Goal: Task Accomplishment & Management: Complete application form

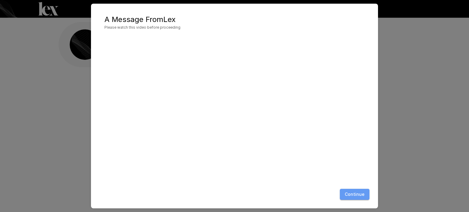
click at [359, 194] on button "Continue" at bounding box center [355, 194] width 30 height 11
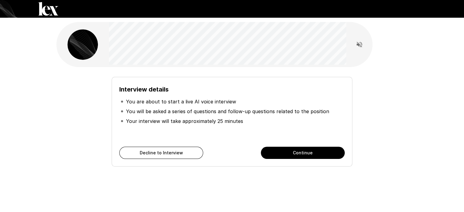
click at [47, 128] on div "Interview details You are about to start a live AI voice interview You will be …" at bounding box center [232, 109] width 464 height 218
click at [419, 64] on div "Interview details You are about to start a live AI voice interview You will be …" at bounding box center [232, 109] width 464 height 218
click at [49, 129] on div "Interview details You are about to start a live AI voice interview You will be …" at bounding box center [232, 109] width 366 height 218
click at [37, 154] on div "Interview details You are about to start a live AI voice interview You will be …" at bounding box center [232, 109] width 464 height 218
click at [151, 195] on div "Interview details You are about to start a live AI voice interview You will be …" at bounding box center [232, 109] width 366 height 218
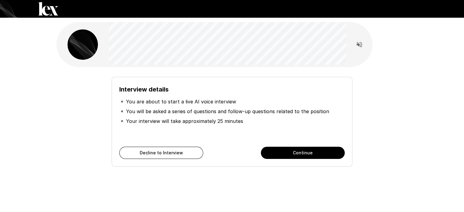
click at [270, 188] on div "Interview details You are about to start a live AI voice interview You will be …" at bounding box center [232, 109] width 366 height 218
click at [359, 45] on icon "Read questions aloud" at bounding box center [359, 44] width 5 height 5
click at [428, 52] on div "Interview details You are about to start a live AI voice interview You will be …" at bounding box center [232, 109] width 464 height 218
click at [428, 150] on div "Interview details You are about to start a live AI voice interview You will be …" at bounding box center [232, 109] width 464 height 218
click at [18, 119] on div "Interview details You are about to start a live AI voice interview You will be …" at bounding box center [232, 109] width 464 height 218
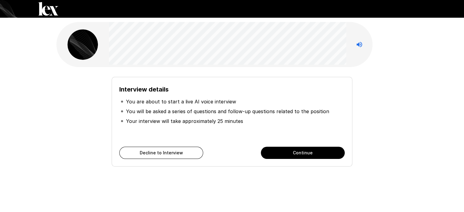
click at [369, 147] on div "Interview details You are about to start a live AI voice interview You will be …" at bounding box center [232, 119] width 347 height 95
click at [404, 100] on div "Interview details You are about to start a live AI voice interview You will be …" at bounding box center [232, 119] width 347 height 95
click at [409, 105] on div "Interview details You are about to start a live AI voice interview You will be …" at bounding box center [232, 109] width 366 height 218
click at [422, 163] on div "Interview details You are about to start a live AI voice interview You will be …" at bounding box center [232, 109] width 464 height 218
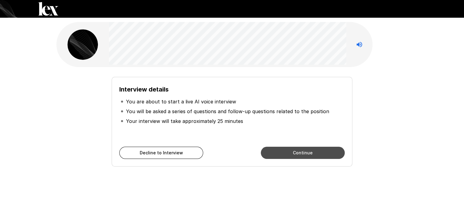
click at [312, 149] on button "Continue" at bounding box center [303, 153] width 84 height 12
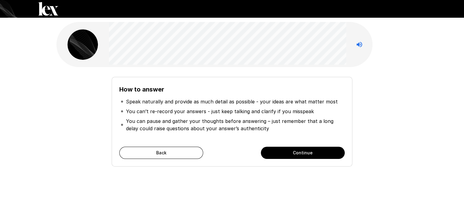
click at [62, 105] on div "How to answer Speak naturally and provide as much detail as possible - your ide…" at bounding box center [232, 119] width 347 height 95
click at [64, 102] on div "How to answer Speak naturally and provide as much detail as possible - your ide…" at bounding box center [232, 119] width 347 height 95
click at [361, 95] on div "How to answer Speak naturally and provide as much detail as possible - your ide…" at bounding box center [232, 119] width 347 height 95
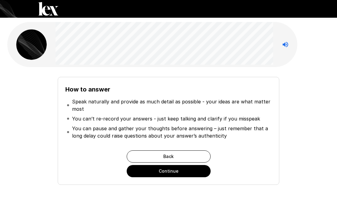
drag, startPoint x: 315, startPoint y: 76, endPoint x: 312, endPoint y: 74, distance: 4.2
click at [315, 76] on div "How to answer Speak naturally and provide as much detail as possible - your ide…" at bounding box center [169, 128] width 318 height 113
click at [164, 170] on button "Continue" at bounding box center [169, 171] width 84 height 12
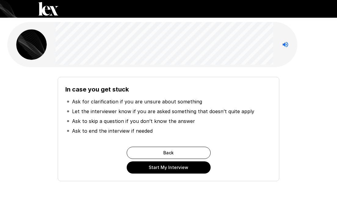
click at [102, 162] on div "Back Start My Interview" at bounding box center [168, 160] width 206 height 27
click at [173, 167] on button "Start My Interview" at bounding box center [169, 168] width 84 height 12
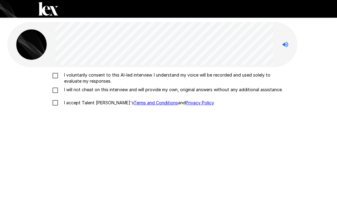
click at [78, 149] on div "I voluntarily consent to this AI-led interview. I understand my voice will be r…" at bounding box center [168, 147] width 322 height 160
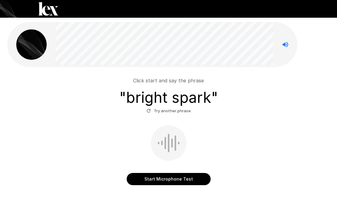
click at [180, 177] on button "Start Microphone Test" at bounding box center [169, 179] width 84 height 12
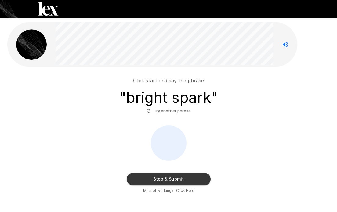
click at [179, 177] on button "Stop & Submit" at bounding box center [169, 179] width 84 height 12
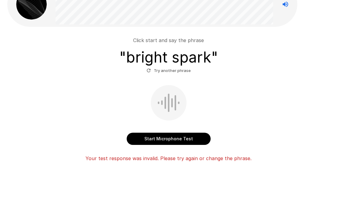
scroll to position [41, 0]
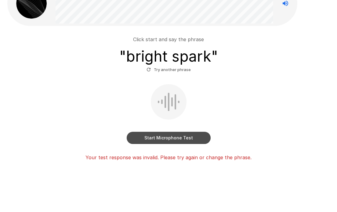
click at [169, 138] on button "Start Microphone Test" at bounding box center [169, 138] width 84 height 12
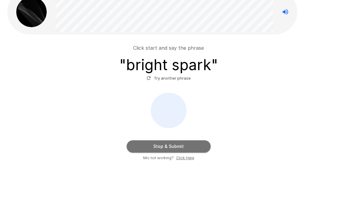
click at [176, 149] on button "Stop & Submit" at bounding box center [169, 146] width 84 height 12
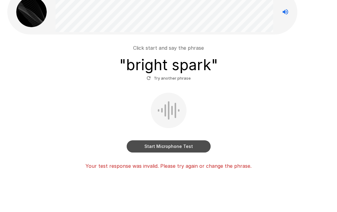
click at [170, 150] on button "Start Microphone Test" at bounding box center [169, 146] width 84 height 12
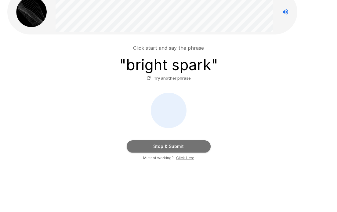
click at [193, 145] on button "Stop & Submit" at bounding box center [169, 146] width 84 height 12
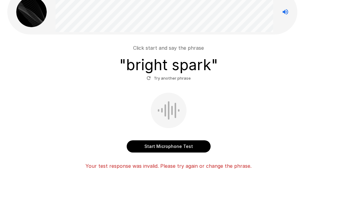
click at [162, 150] on button "Start Microphone Test" at bounding box center [169, 146] width 84 height 12
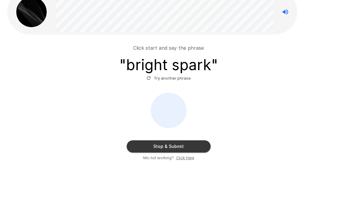
click at [167, 143] on button "Stop & Submit" at bounding box center [169, 146] width 84 height 12
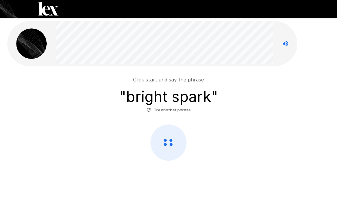
scroll to position [1, 0]
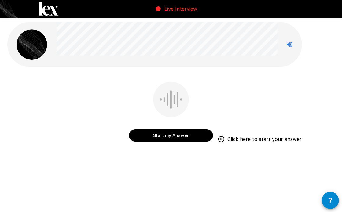
click at [178, 135] on button "Start my Answer" at bounding box center [171, 135] width 84 height 12
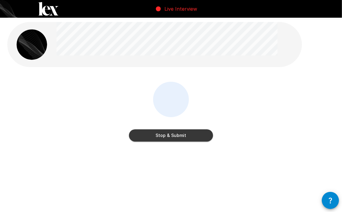
click at [178, 135] on button "Stop & Submit" at bounding box center [171, 135] width 84 height 12
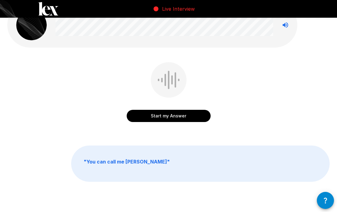
scroll to position [38, 0]
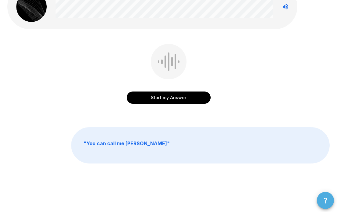
click at [320, 201] on button "button" at bounding box center [325, 200] width 17 height 17
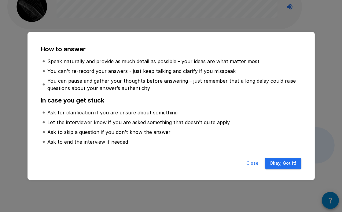
click at [289, 163] on button "Okay, Got it!" at bounding box center [283, 163] width 36 height 11
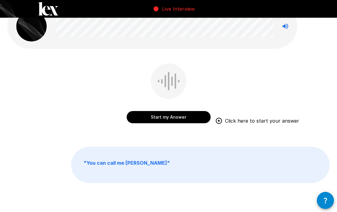
scroll to position [7, 0]
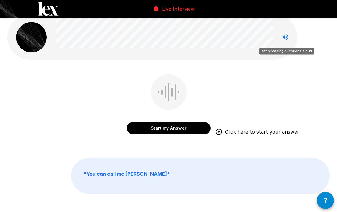
click at [283, 35] on icon "Stop reading questions aloud" at bounding box center [285, 37] width 7 height 7
click at [283, 35] on icon "Read questions aloud" at bounding box center [285, 37] width 7 height 7
click at [140, 169] on p "" You can call me [PERSON_NAME] "" at bounding box center [200, 176] width 258 height 36
click at [109, 176] on b "" You can call me [PERSON_NAME] "" at bounding box center [127, 174] width 86 height 6
click at [260, 79] on div "Start my Answer Click here to start your answer" at bounding box center [168, 109] width 322 height 69
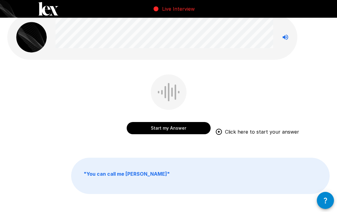
click at [168, 128] on button "Start my Answer" at bounding box center [169, 128] width 84 height 12
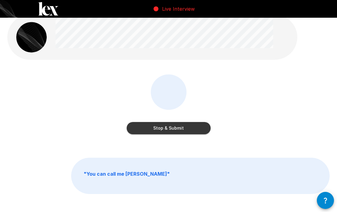
click at [168, 128] on button "Stop & Submit" at bounding box center [169, 128] width 84 height 12
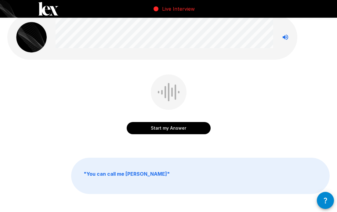
scroll to position [0, 0]
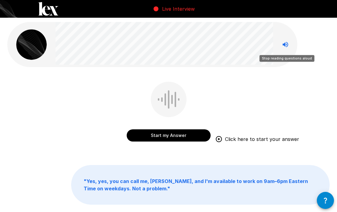
click at [288, 42] on icon "Stop reading questions aloud" at bounding box center [285, 44] width 7 height 7
click at [288, 42] on icon "Read questions aloud" at bounding box center [285, 44] width 7 height 7
click at [288, 42] on icon "Stop reading questions aloud" at bounding box center [285, 44] width 7 height 7
click at [181, 138] on button "Start my Answer" at bounding box center [169, 135] width 84 height 12
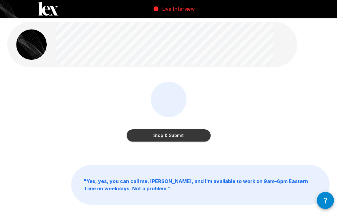
click at [181, 138] on button "Stop & Submit" at bounding box center [169, 135] width 84 height 12
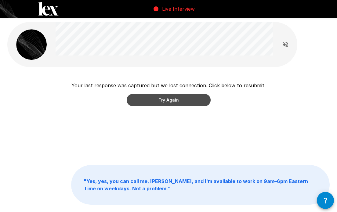
click at [197, 102] on button "Try Again" at bounding box center [169, 100] width 84 height 12
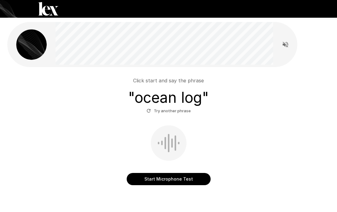
click at [170, 183] on button "Start Microphone Test" at bounding box center [169, 179] width 84 height 12
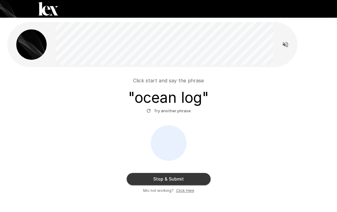
click at [151, 182] on button "Stop & Submit" at bounding box center [169, 179] width 84 height 12
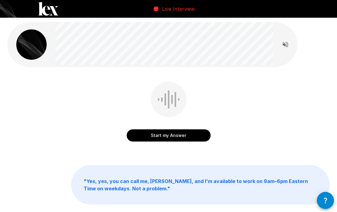
click at [276, 100] on div "Start my Answer" at bounding box center [168, 116] width 322 height 69
click at [288, 124] on div "Start my Answer" at bounding box center [168, 116] width 322 height 69
click at [167, 134] on button "Start my Answer" at bounding box center [169, 135] width 84 height 12
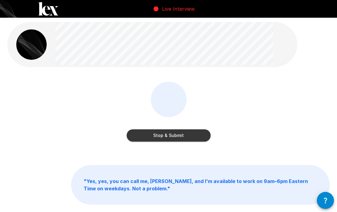
click at [189, 136] on button "Stop & Submit" at bounding box center [169, 135] width 84 height 12
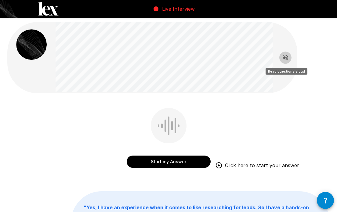
click at [288, 61] on icon "Read questions aloud" at bounding box center [285, 57] width 7 height 7
click at [288, 57] on icon "Stop reading questions aloud" at bounding box center [285, 57] width 5 height 5
click at [288, 57] on icon "Read questions aloud" at bounding box center [285, 57] width 5 height 5
click at [288, 57] on icon "Stop reading questions aloud" at bounding box center [285, 57] width 5 height 5
click at [319, 96] on div "Start my Answer Click here to start your answer " Yes, I have an experience whe…" at bounding box center [168, 154] width 337 height 309
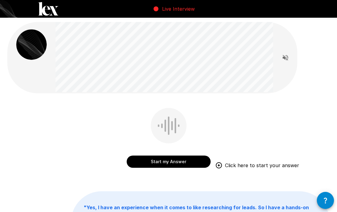
click at [161, 160] on button "Start my Answer" at bounding box center [169, 162] width 84 height 12
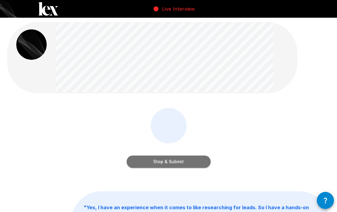
click at [175, 161] on button "Stop & Submit" at bounding box center [169, 162] width 84 height 12
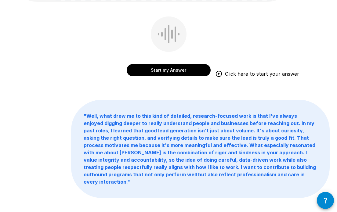
scroll to position [92, 0]
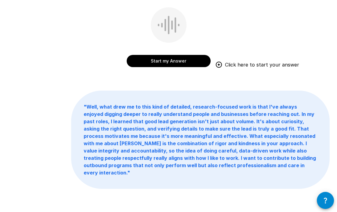
click at [161, 66] on button "Start my Answer" at bounding box center [169, 61] width 84 height 12
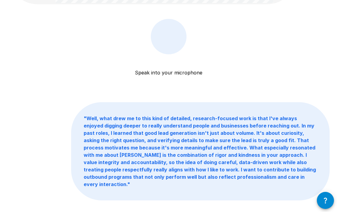
scroll to position [61, 0]
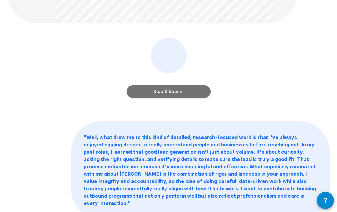
click at [160, 90] on button "Stop & Submit" at bounding box center [169, 91] width 84 height 12
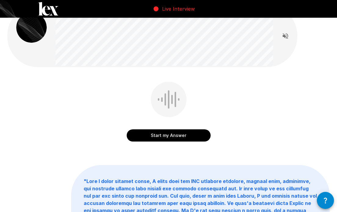
scroll to position [0, 0]
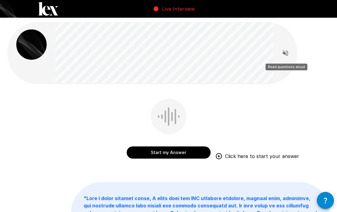
click at [285, 53] on icon "Read questions aloud" at bounding box center [285, 52] width 5 height 5
click at [284, 52] on icon "Stop reading questions aloud" at bounding box center [285, 52] width 7 height 7
click at [285, 52] on icon "Read questions aloud" at bounding box center [285, 52] width 5 height 5
click at [277, 106] on div "Start my Answer Click here to start your answer" at bounding box center [168, 133] width 322 height 69
click at [287, 55] on icon "Stop reading questions aloud" at bounding box center [285, 52] width 5 height 5
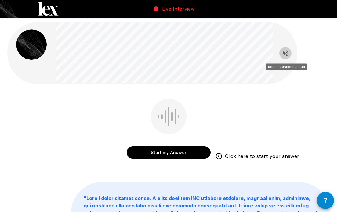
click at [287, 55] on icon "Read questions aloud" at bounding box center [285, 52] width 7 height 7
click at [286, 53] on icon "Stop reading questions aloud" at bounding box center [285, 52] width 7 height 7
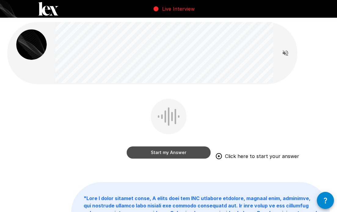
click at [157, 152] on button "Start my Answer" at bounding box center [169, 153] width 84 height 12
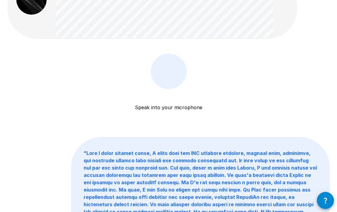
scroll to position [31, 0]
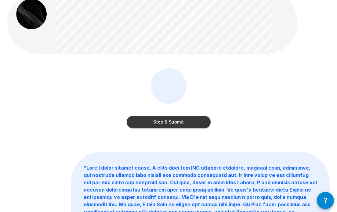
click at [198, 125] on button "Stop & Submit" at bounding box center [169, 122] width 84 height 12
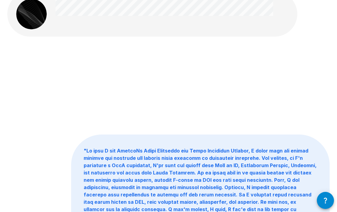
scroll to position [0, 0]
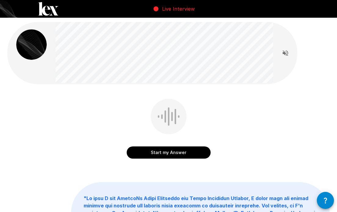
click at [307, 123] on div "Start my Answer" at bounding box center [168, 133] width 322 height 69
click at [51, 97] on div "Start my Answer Click here to start your answer " "" at bounding box center [168, 183] width 337 height 366
click at [171, 155] on button "Start my Answer" at bounding box center [169, 153] width 84 height 12
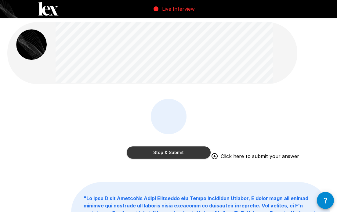
click at [170, 155] on button "Stop & Submit" at bounding box center [169, 153] width 84 height 12
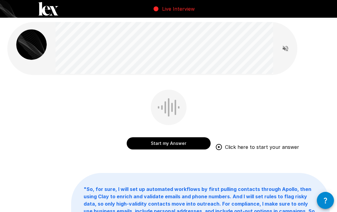
click at [91, 128] on div "Start my Answer Click here to start your answer" at bounding box center [168, 124] width 322 height 69
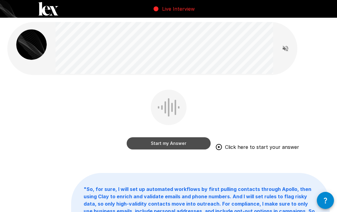
click at [176, 146] on button "Start my Answer" at bounding box center [169, 143] width 84 height 12
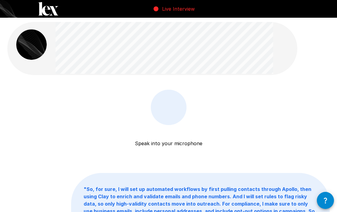
click at [177, 119] on div at bounding box center [169, 107] width 36 height 35
click at [191, 140] on p "Speak into your microphone" at bounding box center [168, 136] width 67 height 22
click at [183, 145] on p "Speak into your microphone" at bounding box center [168, 136] width 67 height 22
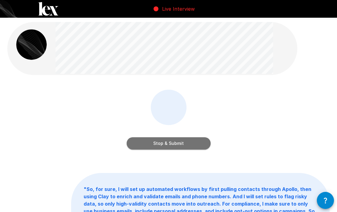
click at [200, 146] on button "Stop & Submit" at bounding box center [169, 143] width 84 height 12
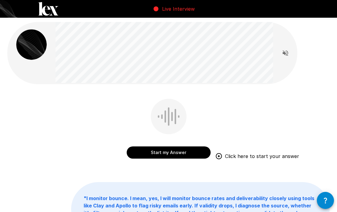
click at [177, 156] on button "Start my Answer" at bounding box center [169, 153] width 84 height 12
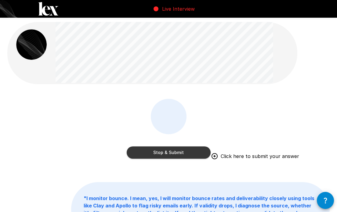
click at [175, 152] on button "Stop & Submit" at bounding box center [169, 153] width 84 height 12
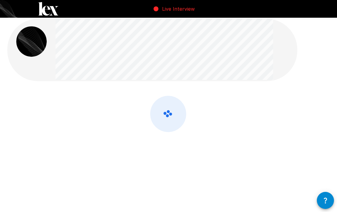
scroll to position [4, 0]
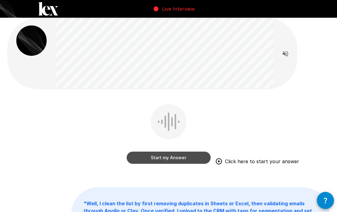
click at [167, 157] on button "Start my Answer" at bounding box center [169, 158] width 84 height 12
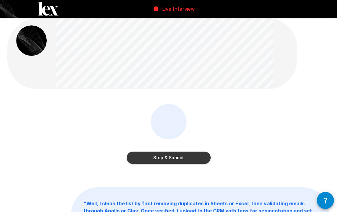
click at [167, 157] on button "Stop & Submit" at bounding box center [169, 158] width 84 height 12
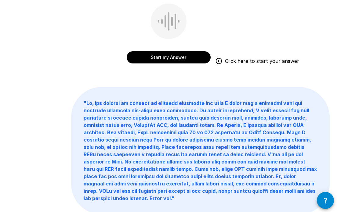
scroll to position [0, 0]
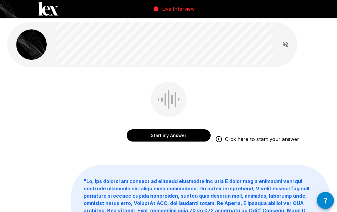
click at [26, 96] on div "Start my Answer Click here to start your answer" at bounding box center [168, 116] width 322 height 69
click at [171, 136] on button "Start my Answer" at bounding box center [169, 135] width 84 height 12
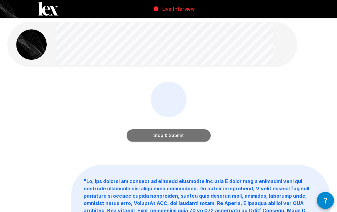
click at [171, 136] on button "Stop & Submit" at bounding box center [169, 135] width 84 height 12
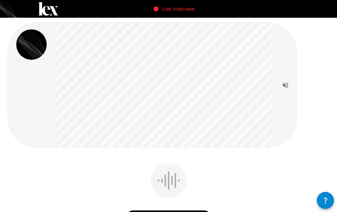
click at [49, 176] on div "Start my Answer Click here to start your answer" at bounding box center [168, 197] width 322 height 69
click at [241, 158] on div "Start my Answer Click here to start your answer " Well, thank you so much for t…" at bounding box center [168, 186] width 337 height 372
click at [231, 153] on div "Start my Answer Click here to start your answer " Well, thank you so much for t…" at bounding box center [168, 186] width 337 height 372
click at [231, 171] on div "Start my Answer Click here to start your answer" at bounding box center [168, 197] width 322 height 69
click at [217, 176] on div "Start my Answer Click here to start your answer" at bounding box center [168, 197] width 322 height 69
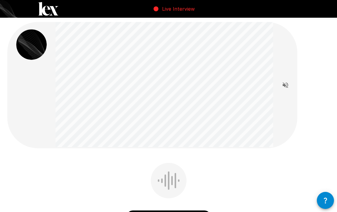
click at [231, 160] on div "Start my Answer Click here to start your answer " Well, thank you so much for t…" at bounding box center [168, 186] width 337 height 372
click at [220, 161] on div "Start my Answer Click here to start your answer " Well, thank you so much for t…" at bounding box center [168, 186] width 337 height 372
click at [173, 179] on div at bounding box center [169, 180] width 36 height 35
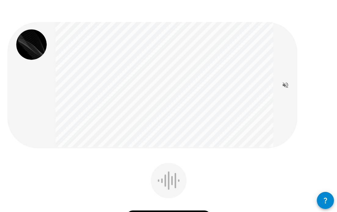
scroll to position [61, 0]
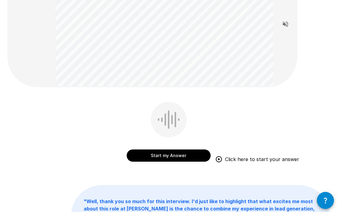
click at [183, 152] on button "Start my Answer" at bounding box center [169, 156] width 84 height 12
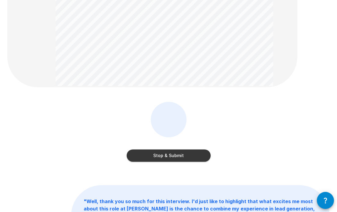
click at [180, 158] on button "Stop & Submit" at bounding box center [169, 156] width 84 height 12
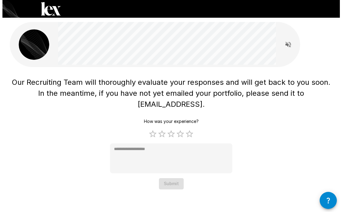
scroll to position [0, 0]
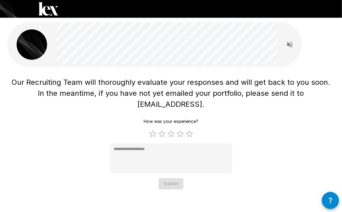
click at [79, 131] on div "Our Recruiting Team will thoroughly evaluate your responses and will get back t…" at bounding box center [170, 132] width 327 height 115
click at [182, 129] on label "4 Stars" at bounding box center [180, 133] width 9 height 9
click at [269, 135] on div "Our Recruiting Team will thoroughly evaluate your responses and will get back t…" at bounding box center [170, 132] width 327 height 115
click at [276, 133] on div "Our Recruiting Team will thoroughly evaluate your responses and will get back t…" at bounding box center [170, 132] width 327 height 115
click at [61, 141] on div "Our Recruiting Team will thoroughly evaluate your responses and will get back t…" at bounding box center [170, 132] width 327 height 115
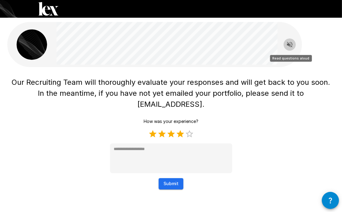
click at [288, 45] on icon "Read questions aloud" at bounding box center [289, 44] width 5 height 5
click at [288, 45] on icon "Stop reading questions aloud" at bounding box center [289, 44] width 5 height 5
type textarea "*"
drag, startPoint x: 286, startPoint y: 127, endPoint x: 297, endPoint y: 129, distance: 11.4
click at [297, 129] on div "Our Recruiting Team will thoroughly evaluate your responses and will get back t…" at bounding box center [170, 132] width 327 height 115
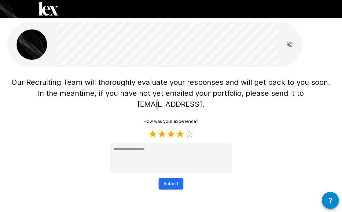
click at [175, 178] on button "Submit" at bounding box center [170, 183] width 25 height 11
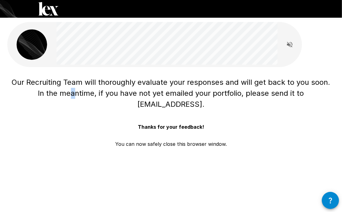
click at [41, 152] on div "Our Recruiting Team will thoroughly evaluate your responses and will get back t…" at bounding box center [171, 96] width 342 height 192
